Goal: Find contact information: Obtain details needed to contact an individual or organization

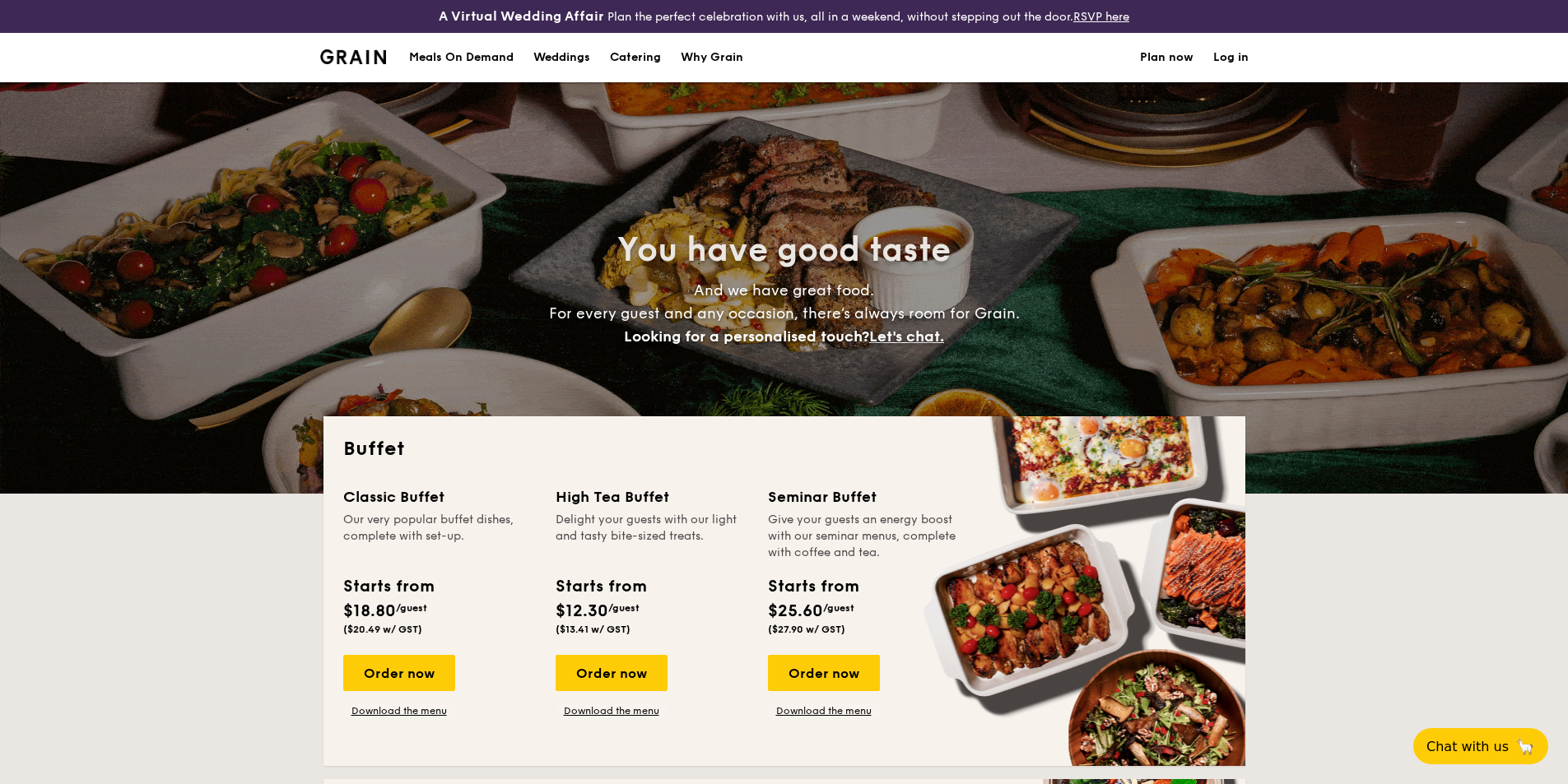
select select
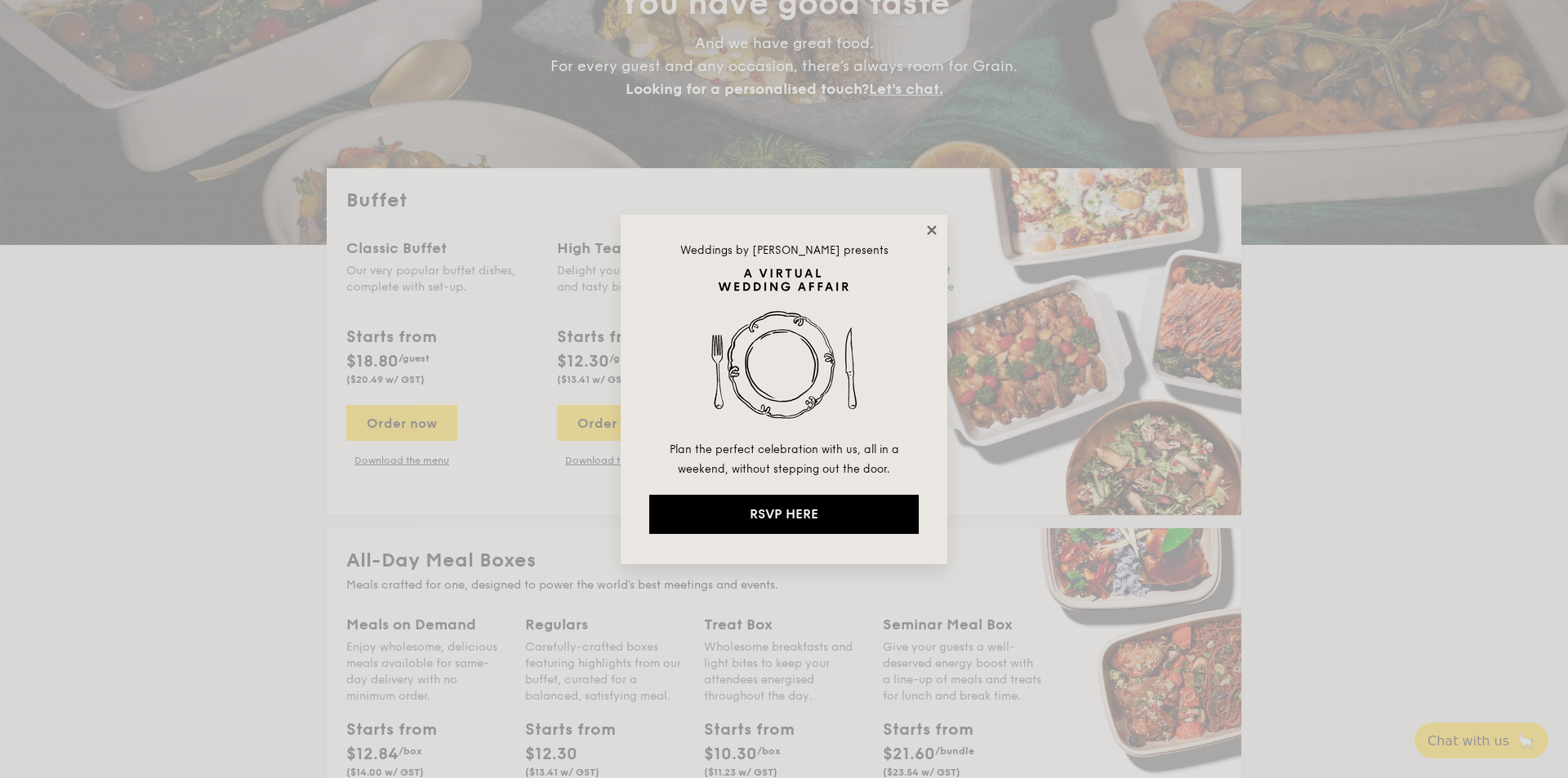
click at [936, 230] on icon at bounding box center [932, 230] width 15 height 15
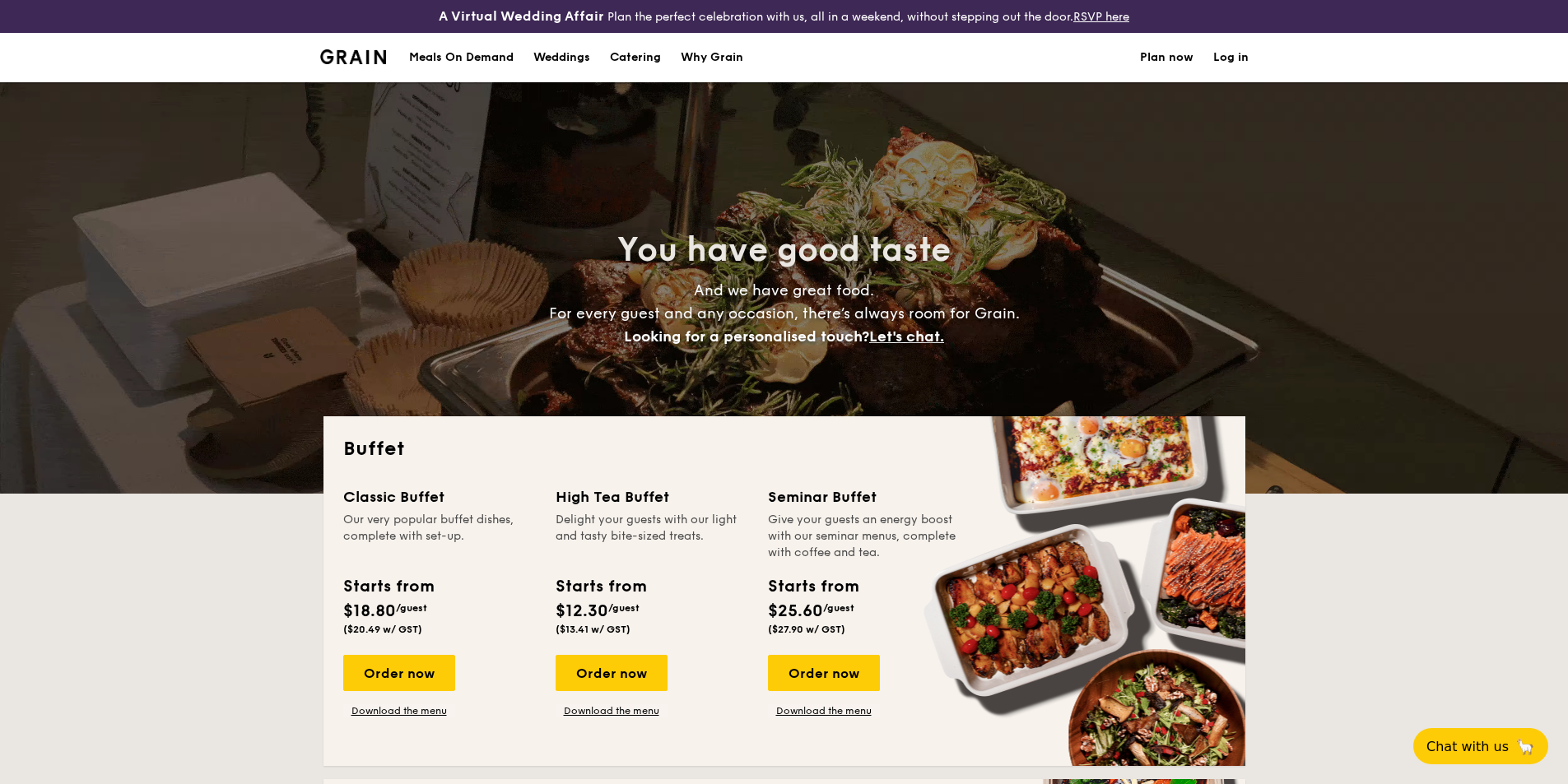
click at [367, 58] on img at bounding box center [353, 57] width 67 height 15
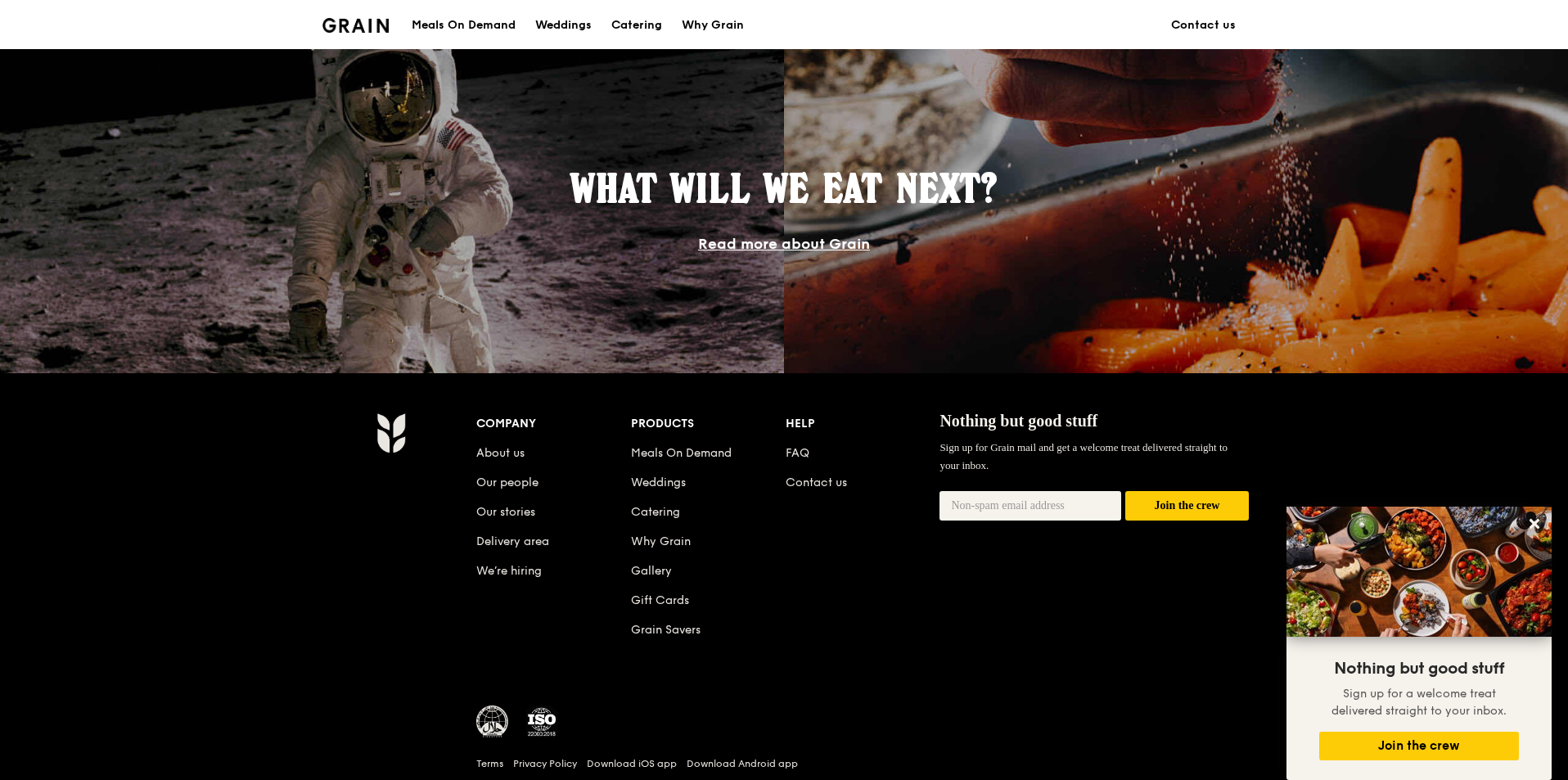
scroll to position [1474, 0]
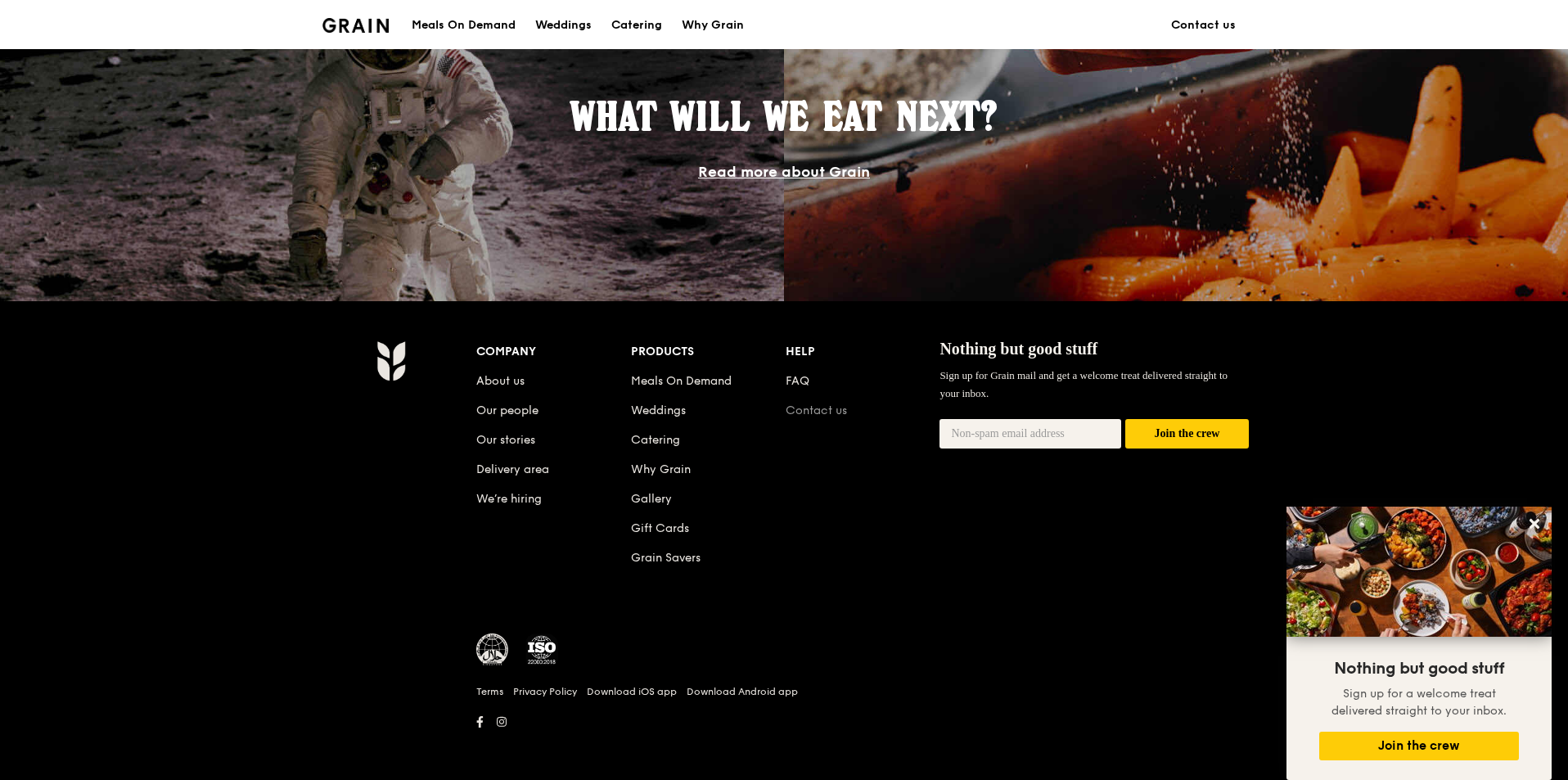
click at [812, 408] on link "Contact us" at bounding box center [816, 410] width 62 height 14
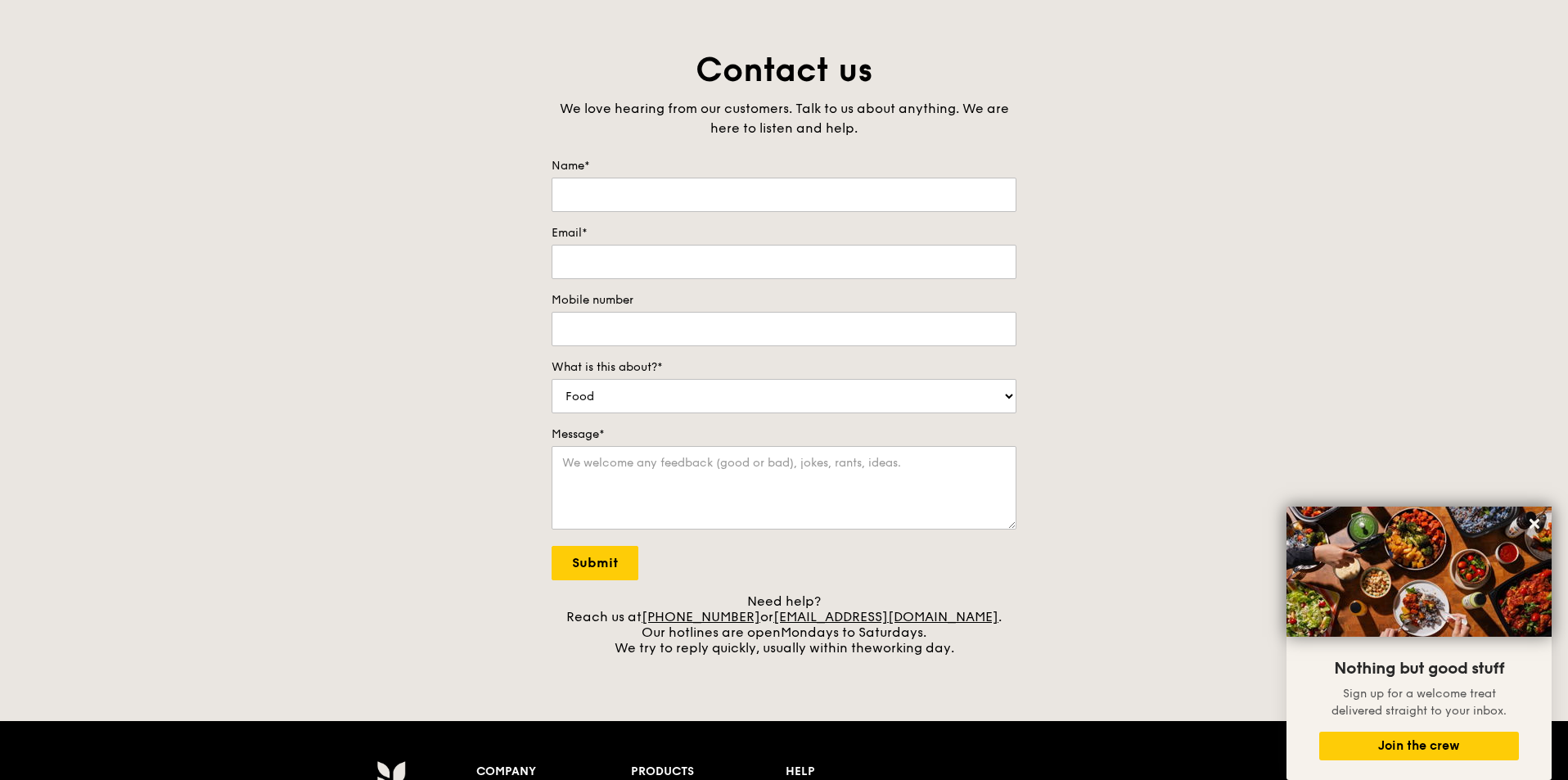
scroll to position [409, 0]
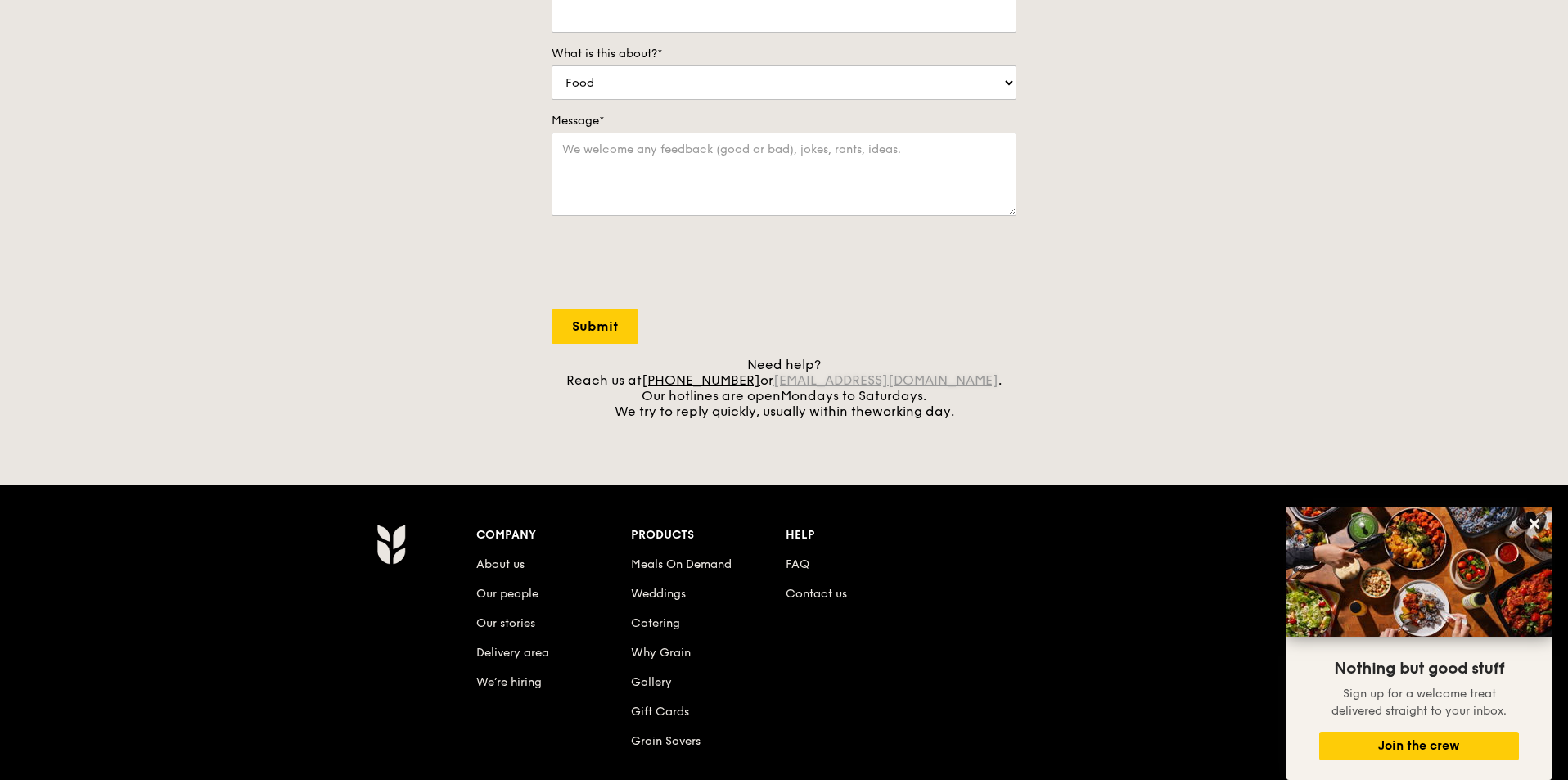
click at [856, 382] on link "[EMAIL_ADDRESS][DOMAIN_NAME]" at bounding box center [886, 381] width 225 height 15
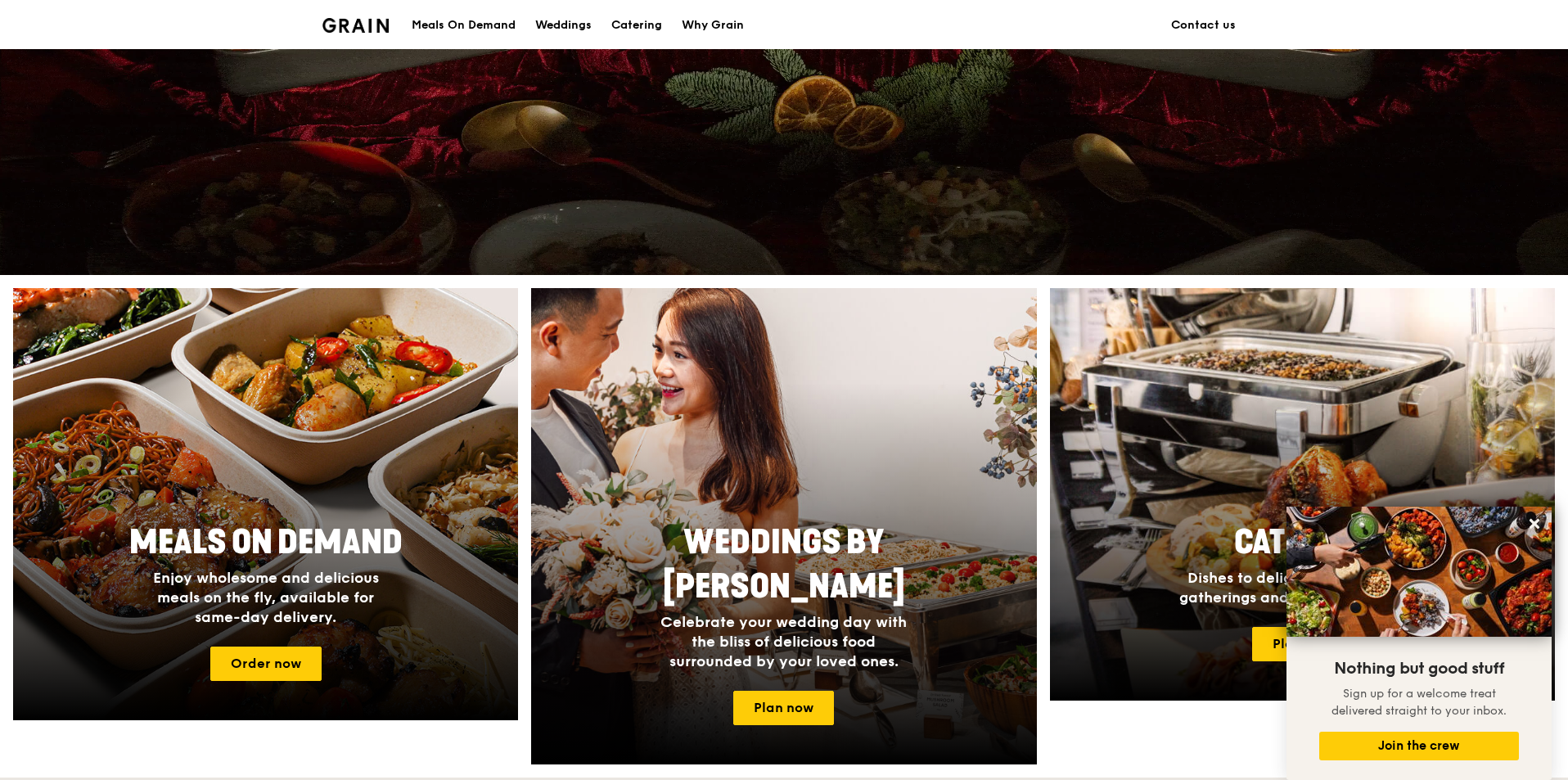
scroll to position [1435, 0]
